Goal: Entertainment & Leisure: Consume media (video, audio)

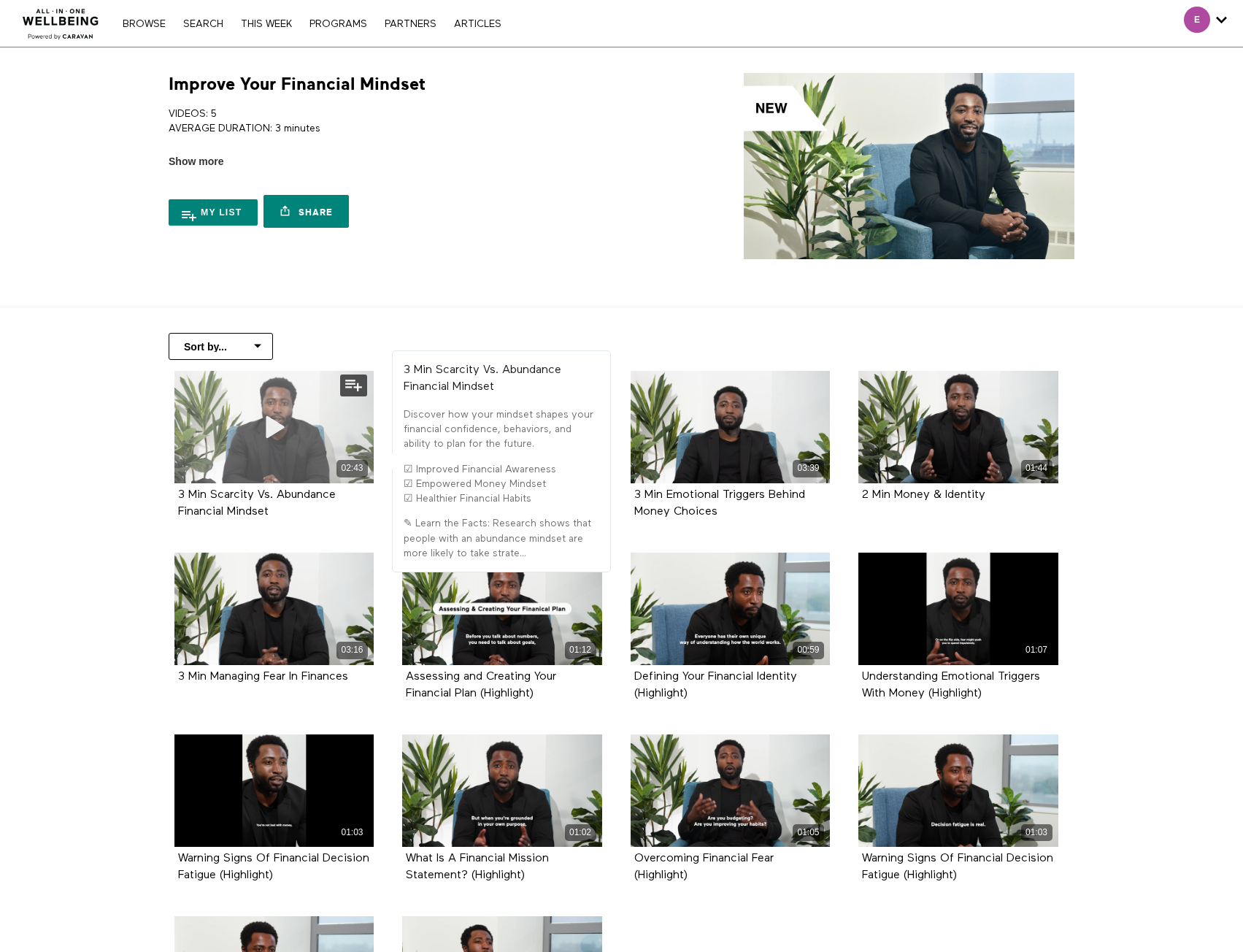
click at [272, 422] on icon at bounding box center [274, 426] width 44 height 26
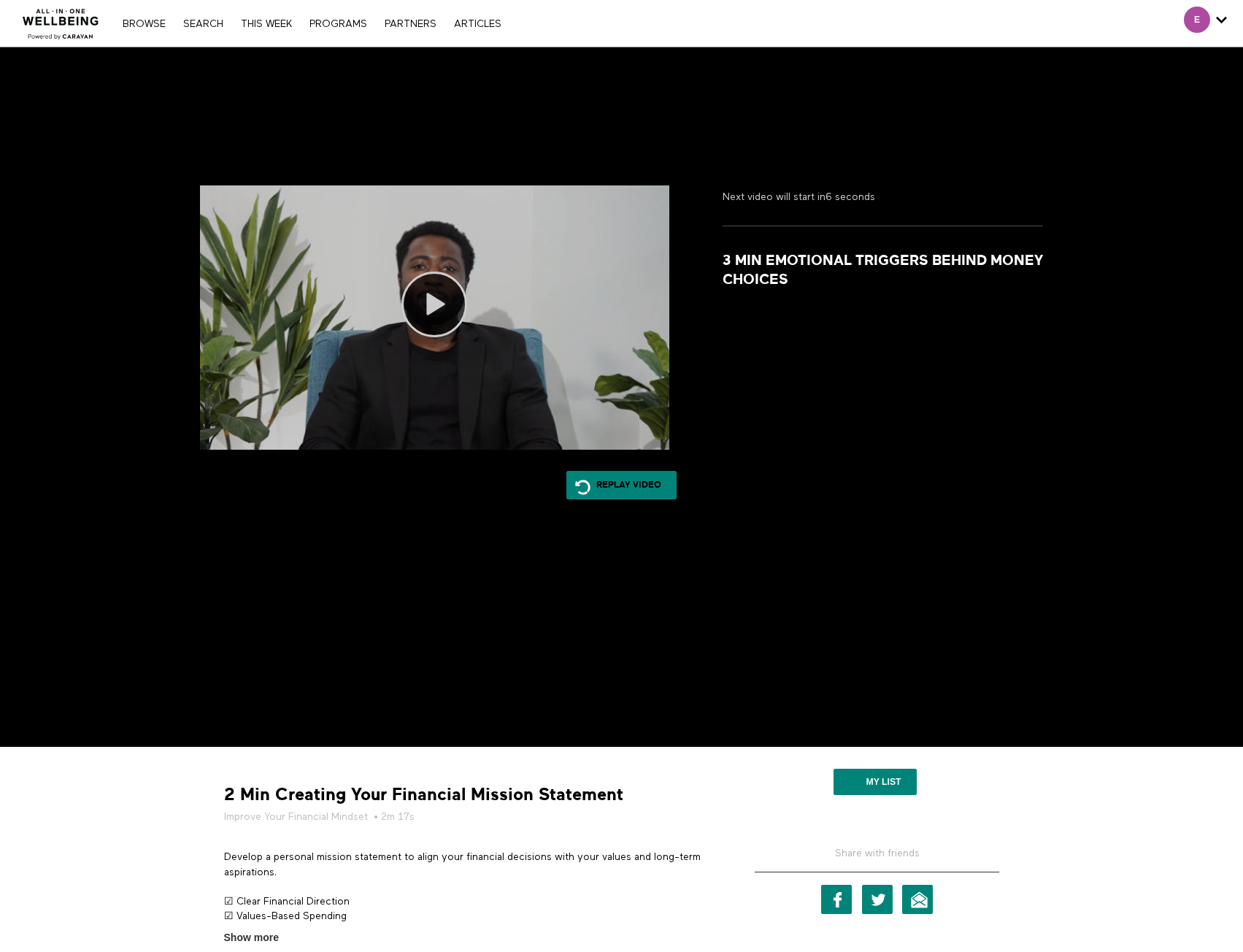
click at [435, 298] on icon at bounding box center [434, 304] width 65 height 65
